Goal: Transaction & Acquisition: Purchase product/service

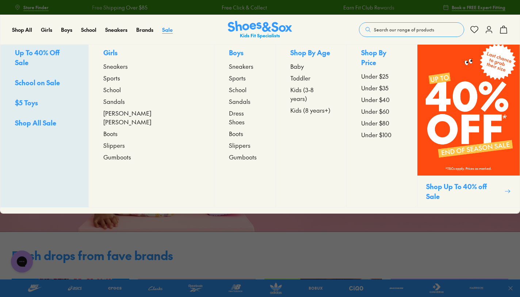
click at [168, 28] on span "Sale" at bounding box center [167, 29] width 11 height 7
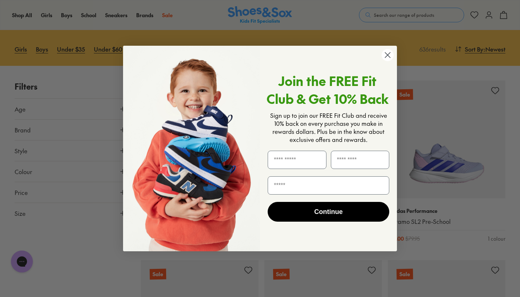
click at [390, 53] on icon "Close dialog" at bounding box center [387, 54] width 5 height 5
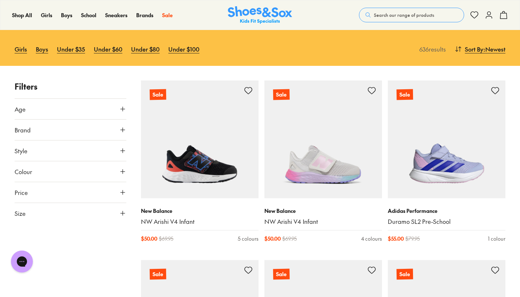
click at [486, 19] on icon at bounding box center [489, 15] width 9 height 9
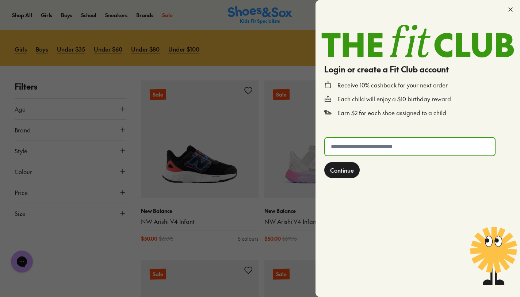
click at [398, 150] on input "text" at bounding box center [410, 147] width 170 height 18
type input "**********"
click at [344, 171] on span "Continue" at bounding box center [342, 169] width 24 height 9
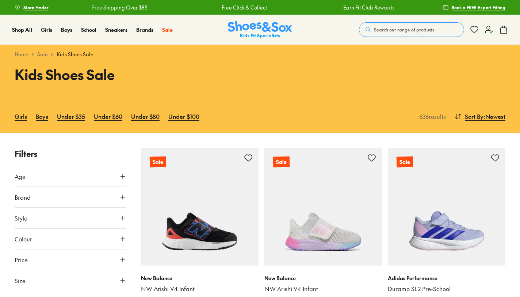
drag, startPoint x: 0, startPoint y: 0, endPoint x: 487, endPoint y: 32, distance: 487.8
click at [487, 32] on icon at bounding box center [489, 29] width 9 height 9
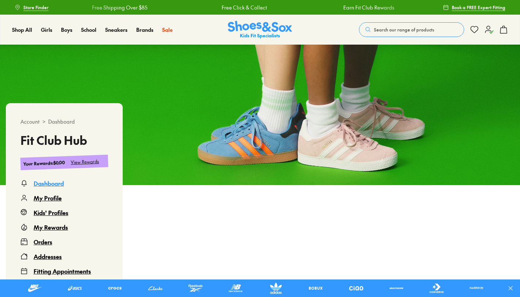
click at [370, 24] on button "Search our range of products" at bounding box center [411, 29] width 105 height 15
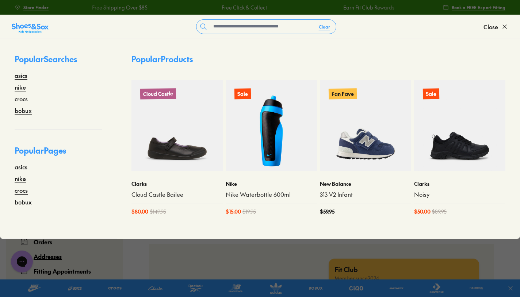
click at [502, 28] on icon at bounding box center [504, 26] width 7 height 7
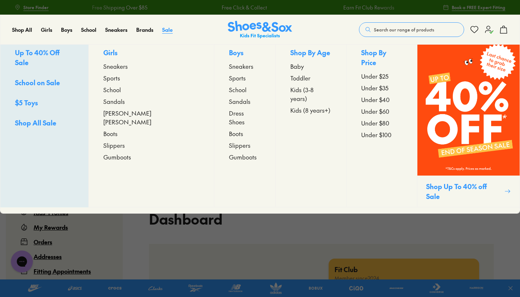
click at [167, 29] on span "Sale" at bounding box center [167, 29] width 11 height 7
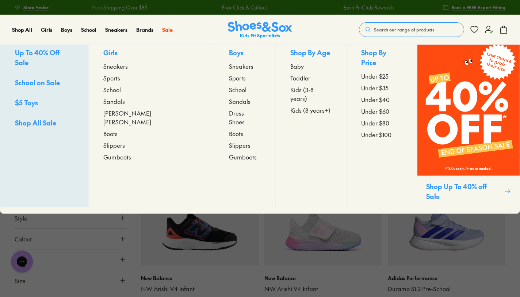
click at [122, 105] on span "Sandals" at bounding box center [114, 101] width 22 height 9
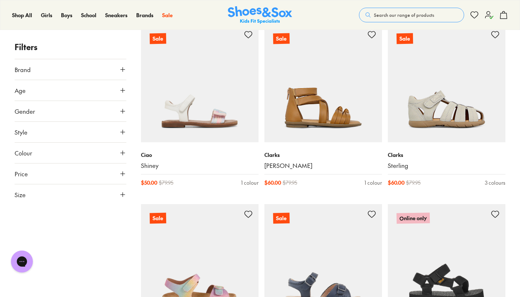
scroll to position [1733, 0]
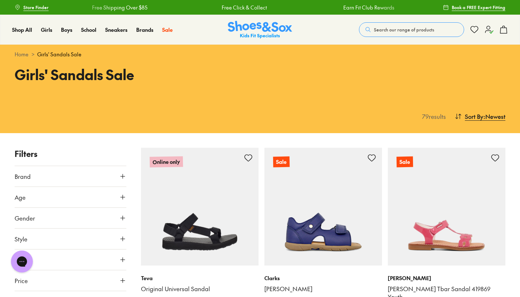
click at [470, 121] on button "Sort By : Newest" at bounding box center [480, 116] width 51 height 16
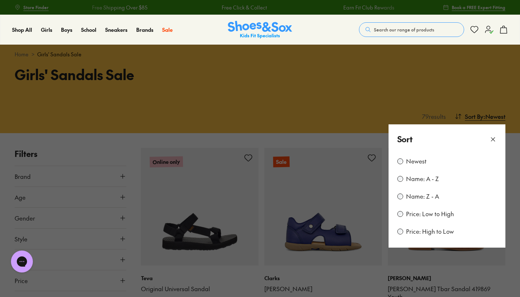
click at [425, 214] on label "Price: Low to High" at bounding box center [430, 214] width 48 height 8
click at [491, 138] on icon at bounding box center [492, 138] width 7 height 7
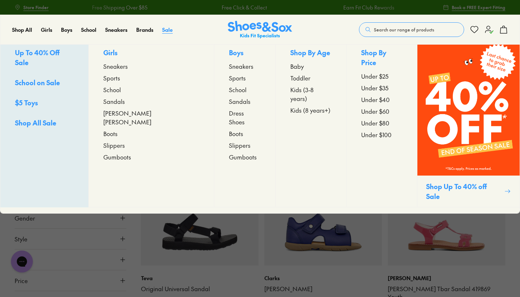
click at [167, 30] on span "Sale" at bounding box center [167, 29] width 11 height 7
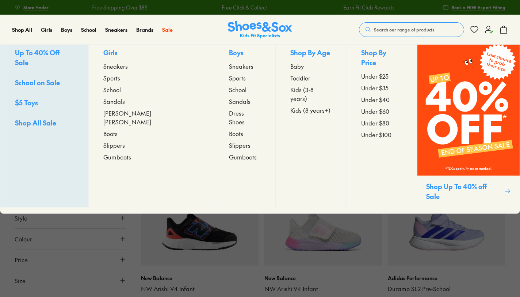
click at [361, 74] on span "Under $25" at bounding box center [374, 76] width 27 height 9
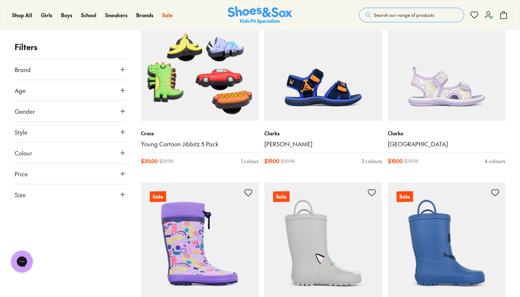
scroll to position [1578, 0]
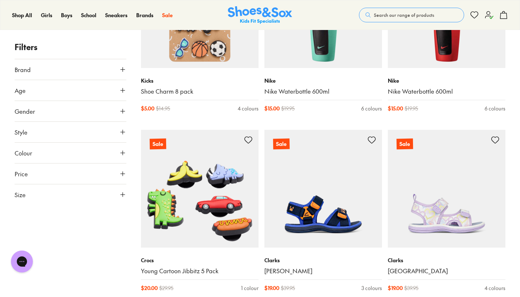
scroll to position [1452, 0]
click at [428, 196] on img at bounding box center [447, 189] width 118 height 118
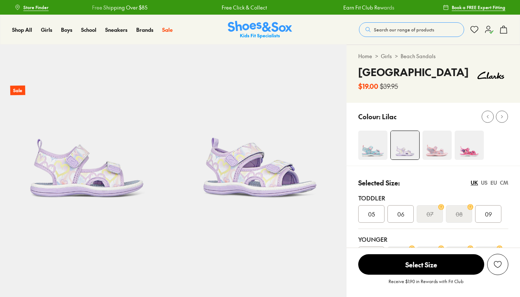
click at [436, 151] on img at bounding box center [437, 144] width 29 height 29
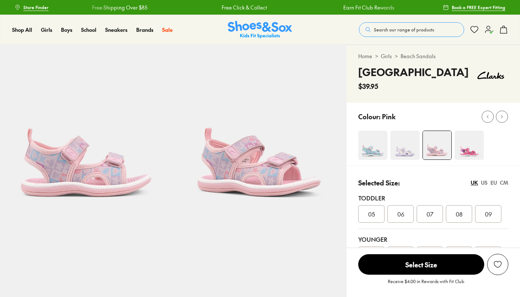
click at [411, 151] on img at bounding box center [404, 144] width 29 height 29
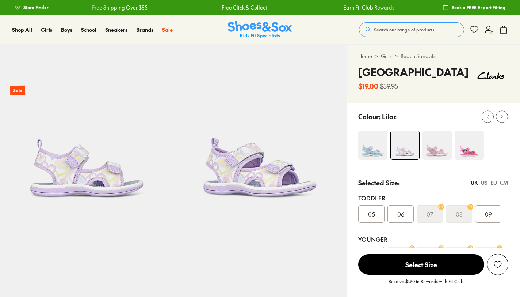
select select "*"
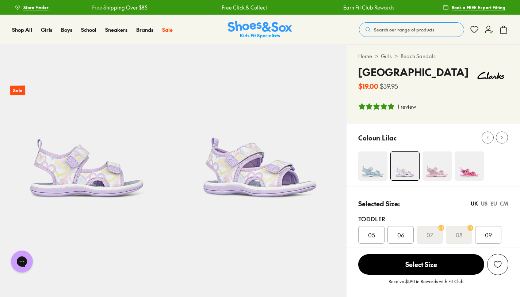
click at [374, 164] on img at bounding box center [372, 165] width 29 height 29
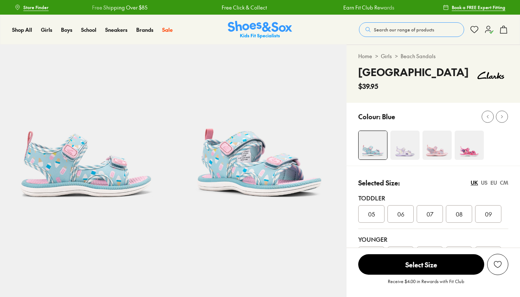
click at [472, 146] on img at bounding box center [469, 144] width 29 height 29
select select "*"
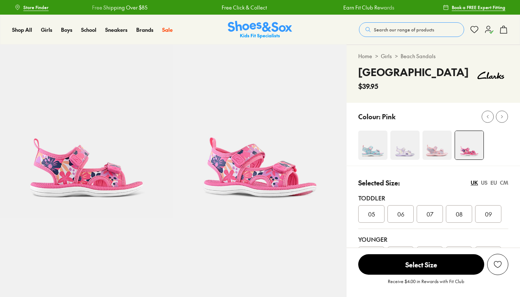
select select "*"
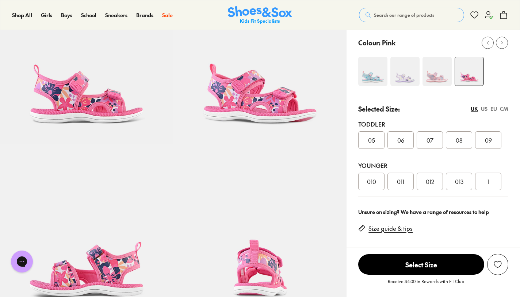
scroll to position [73, 0]
click at [401, 83] on img at bounding box center [404, 71] width 29 height 29
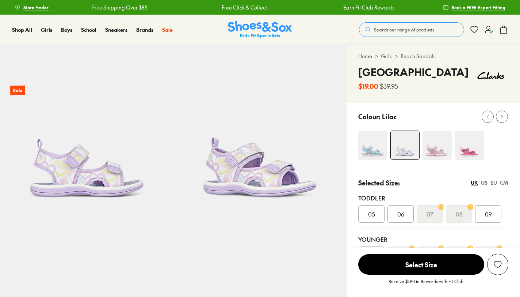
select select "*"
